Goal: Task Accomplishment & Management: Complete application form

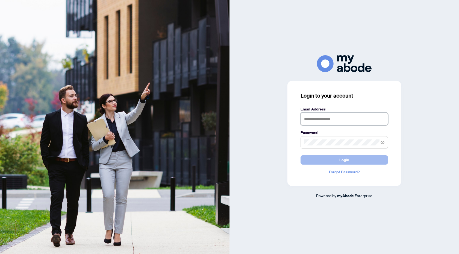
type input "**********"
click at [340, 162] on span "Login" at bounding box center [344, 159] width 10 height 9
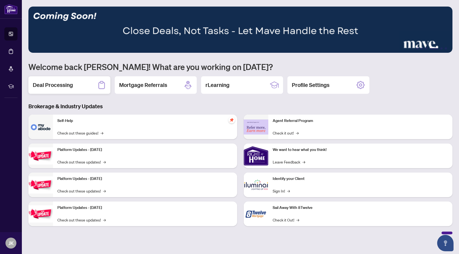
click at [75, 87] on div "Deal Processing" at bounding box center [69, 84] width 82 height 17
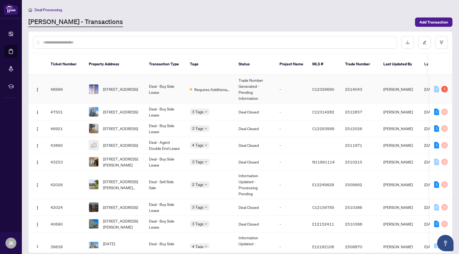
click at [204, 86] on td "Requires Additional Docs" at bounding box center [209, 89] width 49 height 29
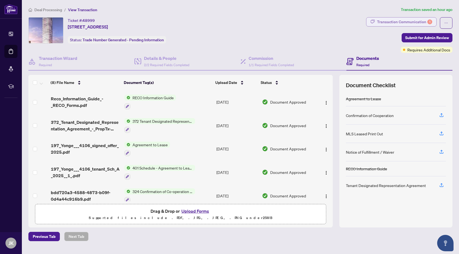
click at [396, 24] on div "Transaction Communication 1" at bounding box center [404, 21] width 55 height 9
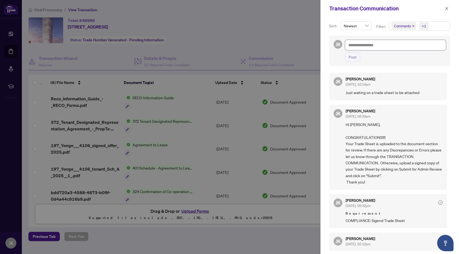
click at [370, 49] on textarea at bounding box center [395, 45] width 101 height 10
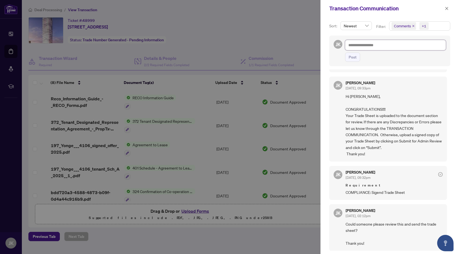
scroll to position [1, 0]
click at [263, 42] on div at bounding box center [229, 127] width 459 height 254
click at [207, 93] on div at bounding box center [229, 127] width 459 height 254
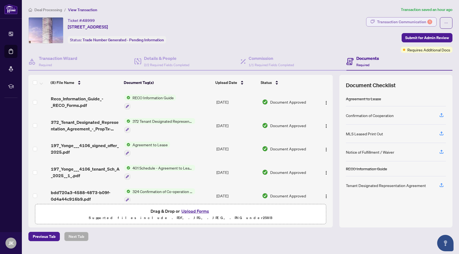
click at [391, 21] on div "Transaction Communication 1" at bounding box center [404, 21] width 55 height 9
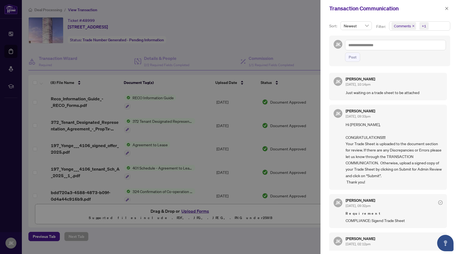
scroll to position [28, 0]
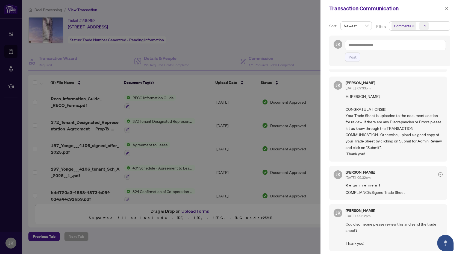
click at [276, 26] on div at bounding box center [229, 127] width 459 height 254
click at [247, 153] on div at bounding box center [229, 127] width 459 height 254
click at [447, 8] on icon "close" at bounding box center [446, 8] width 3 height 3
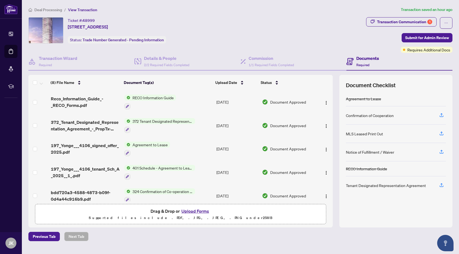
scroll to position [77, 0]
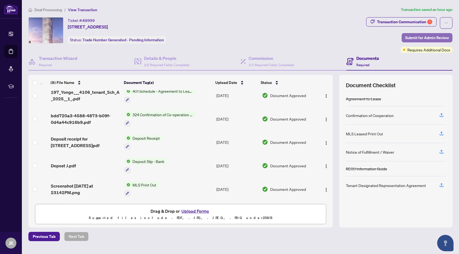
click at [425, 34] on span "Submit for Admin Review" at bounding box center [427, 37] width 44 height 9
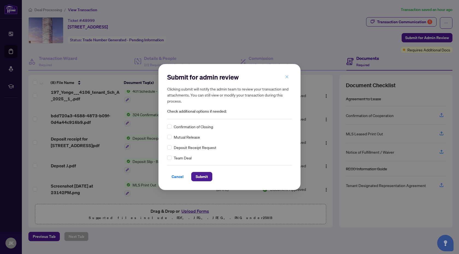
click at [286, 73] on span "button" at bounding box center [287, 76] width 4 height 9
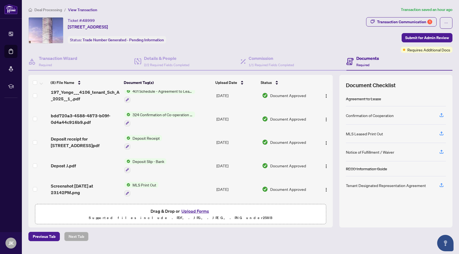
click at [376, 60] on h4 "Documents" at bounding box center [367, 58] width 23 height 7
click at [249, 64] on span "1/1 Required Fields Completed" at bounding box center [271, 65] width 45 height 4
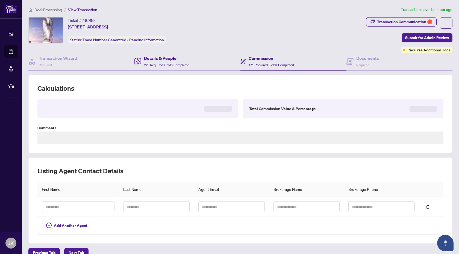
click at [142, 67] on div "Details & People 2/2 Required Fields Completed" at bounding box center [187, 62] width 106 height 18
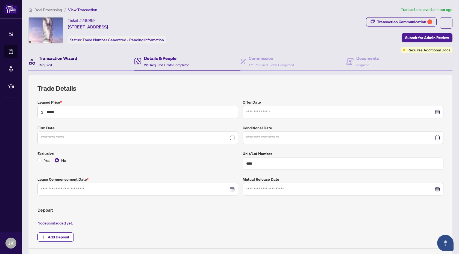
click at [62, 61] on h4 "Transaction Wizard" at bounding box center [58, 58] width 39 height 7
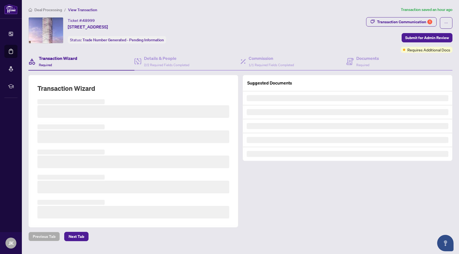
click at [149, 38] on span "Trade Number Generated - Pending Information" at bounding box center [122, 39] width 81 height 5
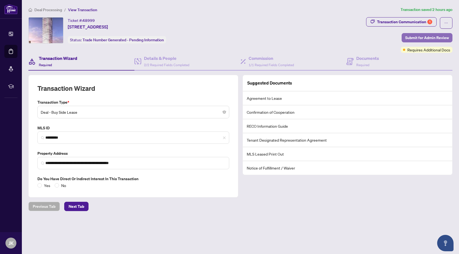
click at [433, 39] on span "Submit for Admin Review" at bounding box center [427, 37] width 44 height 9
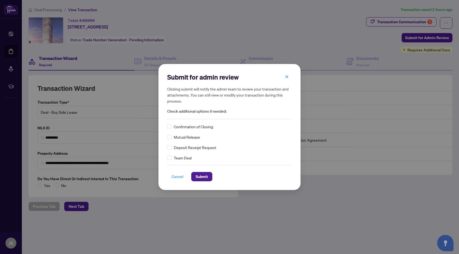
click at [175, 178] on span "Cancel" at bounding box center [178, 176] width 12 height 9
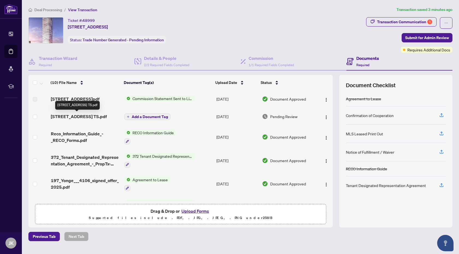
click at [75, 119] on span "[STREET_ADDRESS] TS.pdf" at bounding box center [79, 116] width 56 height 7
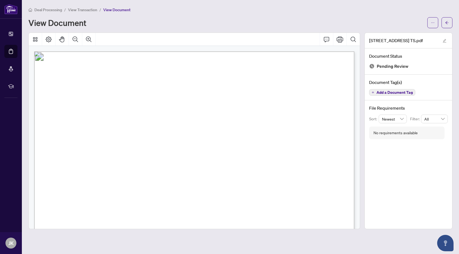
scroll to position [9, 0]
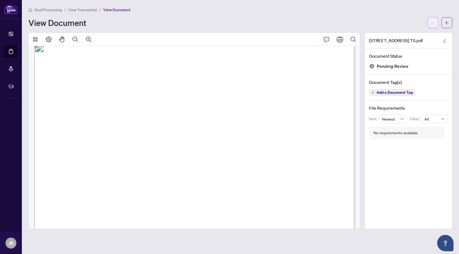
click at [437, 20] on button "button" at bounding box center [432, 22] width 11 height 11
click at [406, 34] on span "Download" at bounding box center [413, 34] width 42 height 6
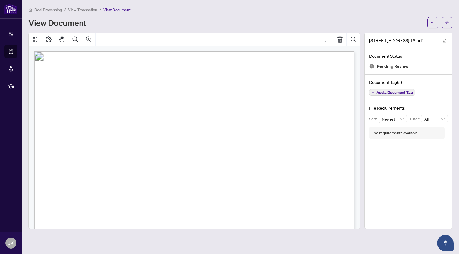
click at [90, 7] on span "View Transaction" at bounding box center [82, 9] width 29 height 5
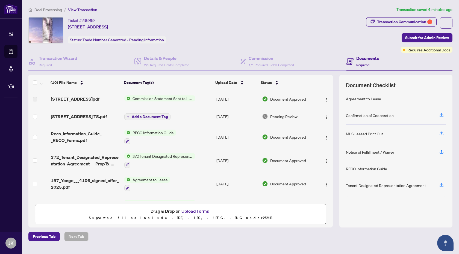
click at [88, 115] on span "[STREET_ADDRESS] TS.pdf" at bounding box center [79, 116] width 56 height 7
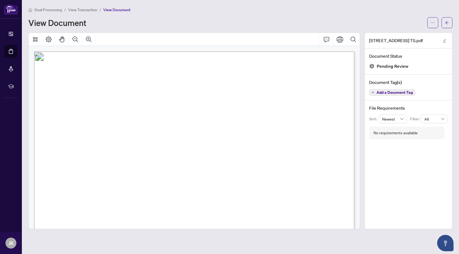
click at [451, 20] on button "button" at bounding box center [446, 22] width 11 height 11
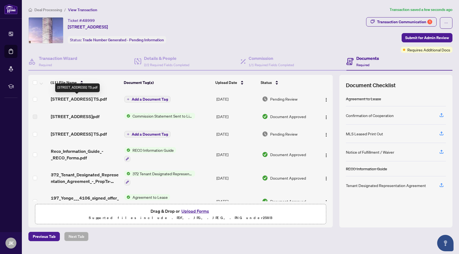
click at [93, 99] on span "[STREET_ADDRESS] TS.pdf" at bounding box center [79, 99] width 56 height 7
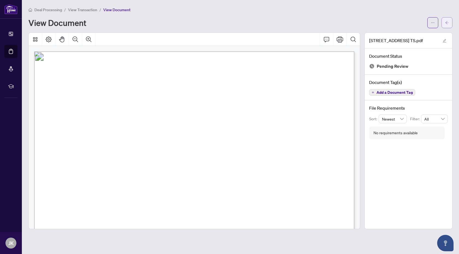
click at [449, 22] on icon "arrow-left" at bounding box center [447, 23] width 4 height 4
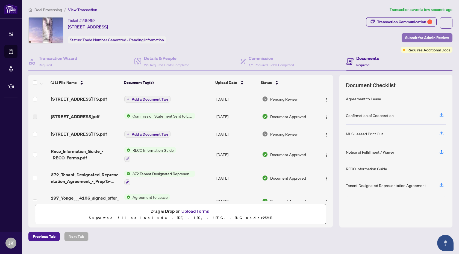
click at [425, 42] on button "Submit for Admin Review" at bounding box center [427, 37] width 51 height 9
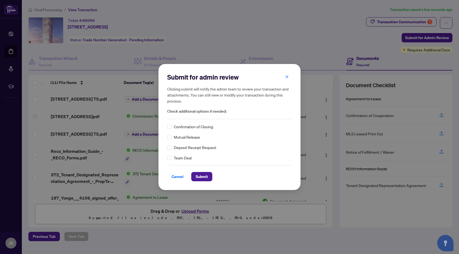
click at [189, 124] on span "Confirmation of Closing" at bounding box center [193, 126] width 39 height 6
click at [201, 175] on span "Submit" at bounding box center [202, 176] width 12 height 9
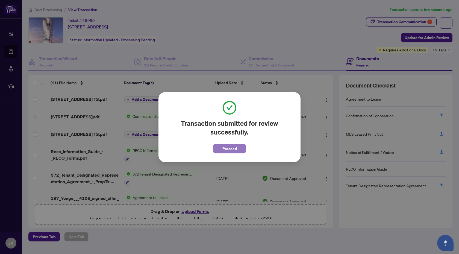
click at [230, 152] on span "Proceed" at bounding box center [229, 148] width 14 height 9
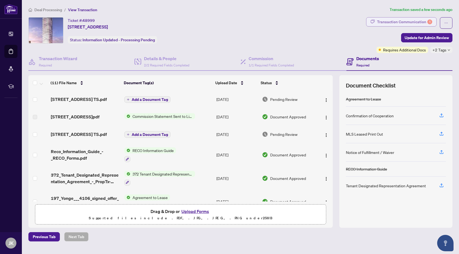
click at [378, 19] on div "Transaction Communication 1" at bounding box center [404, 21] width 55 height 9
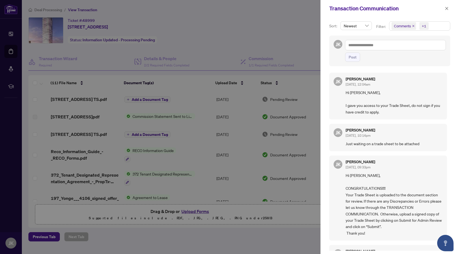
click at [279, 29] on div at bounding box center [229, 127] width 459 height 254
click at [448, 9] on icon "close" at bounding box center [447, 9] width 4 height 4
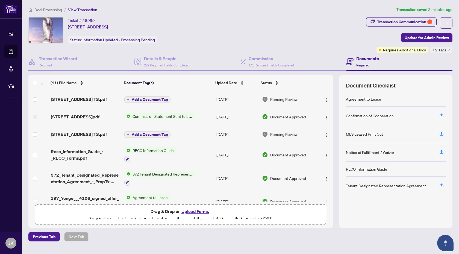
click at [94, 102] on span "[STREET_ADDRESS] TS.pdf" at bounding box center [79, 99] width 56 height 7
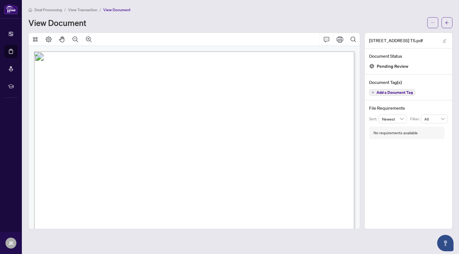
click at [83, 13] on div "Deal Processing / View Transaction / View Document View Document" at bounding box center [240, 18] width 424 height 22
click at [92, 10] on span "View Transaction" at bounding box center [82, 9] width 29 height 5
